Goal: Find specific page/section: Find specific page/section

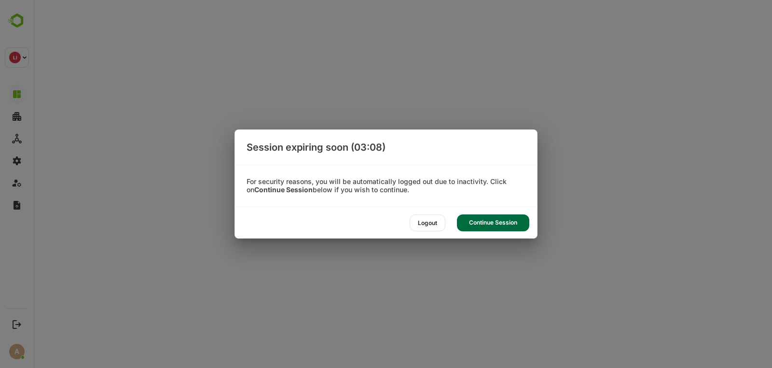
click at [518, 231] on div "Logout Continue Session" at bounding box center [386, 222] width 302 height 31
click at [515, 227] on div "Continue Session" at bounding box center [493, 222] width 72 height 17
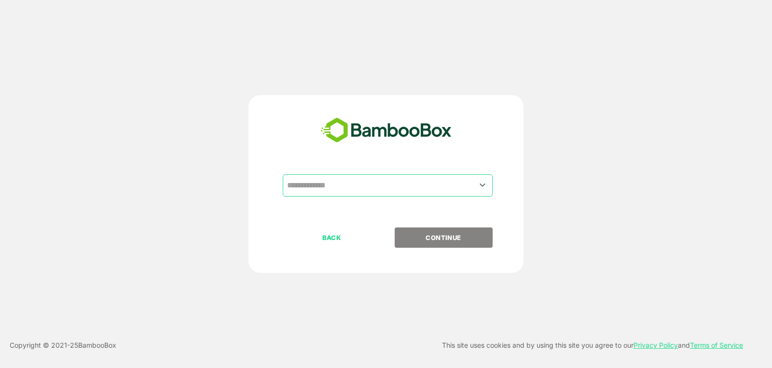
click at [373, 186] on input "text" at bounding box center [388, 185] width 206 height 18
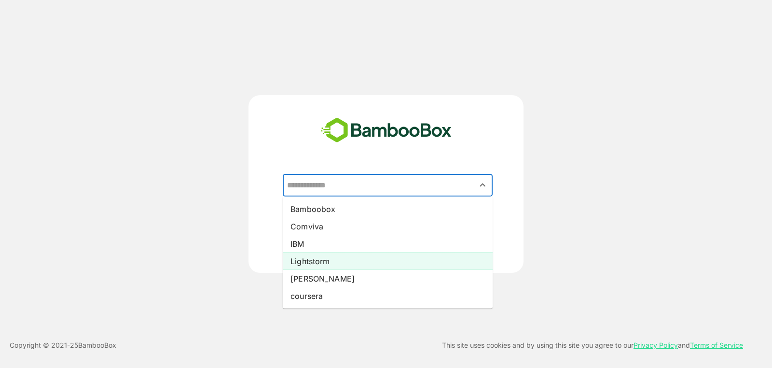
click at [375, 254] on li "Lightstorm" at bounding box center [388, 260] width 210 height 17
type input "**********"
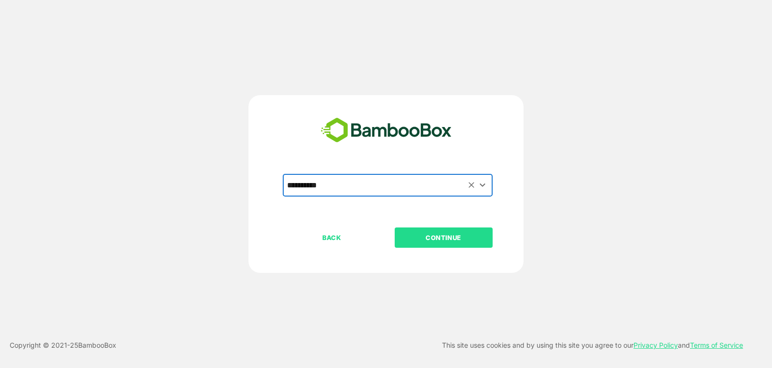
click at [438, 229] on button "CONTINUE" at bounding box center [444, 237] width 98 height 20
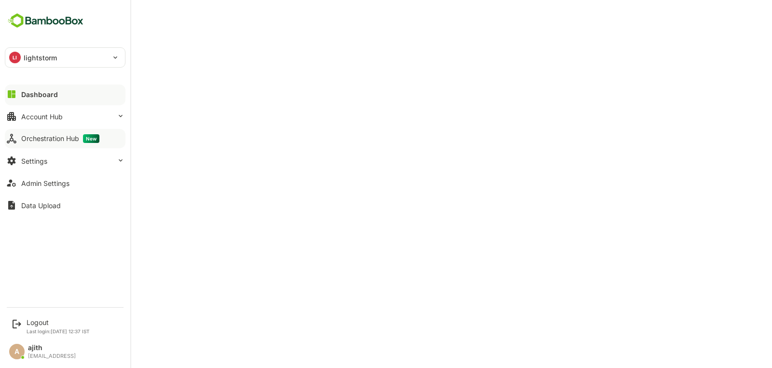
click at [52, 134] on div "Orchestration Hub New" at bounding box center [60, 138] width 78 height 9
